Goal: Complete application form

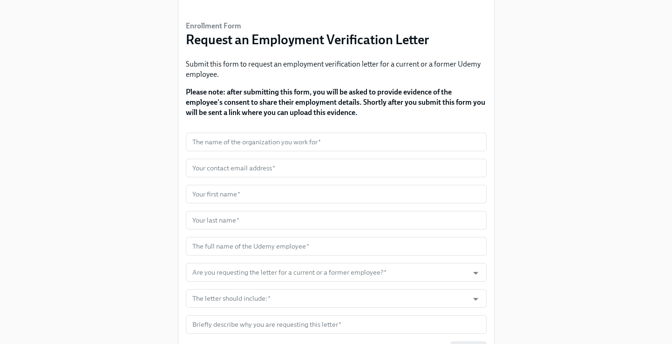
scroll to position [60, 0]
